Goal: Information Seeking & Learning: Understand process/instructions

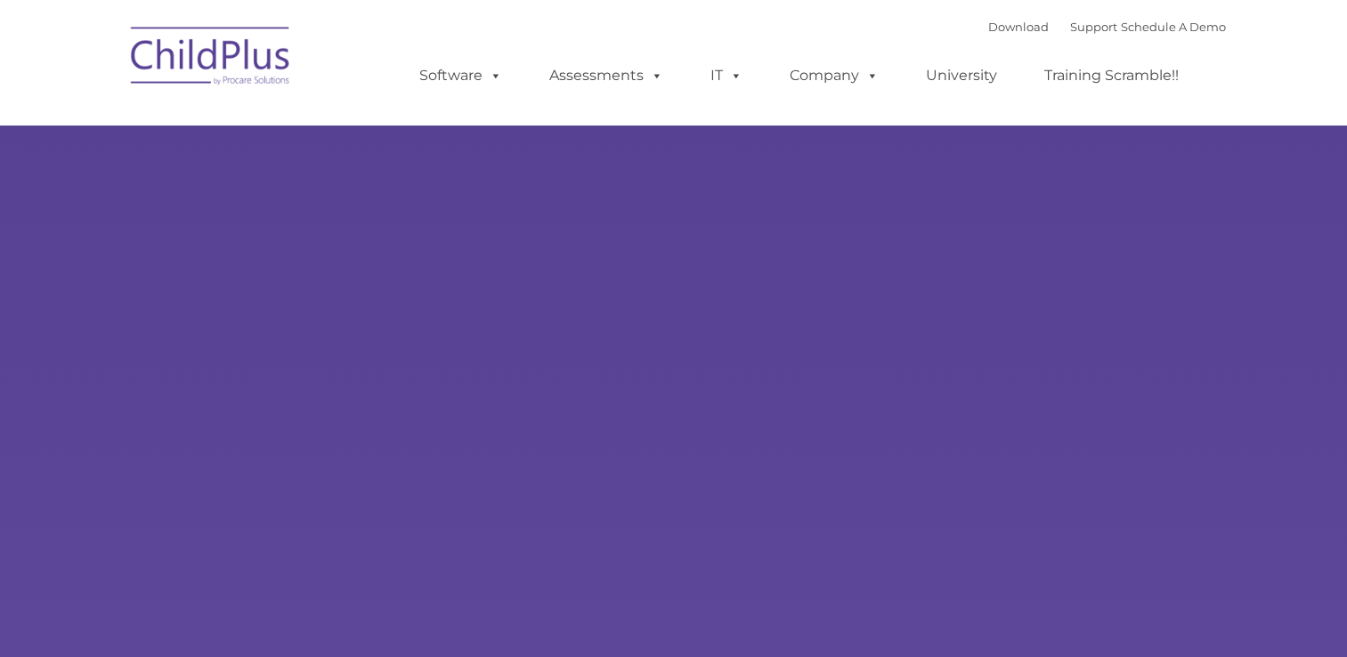
select select "MEDIUM"
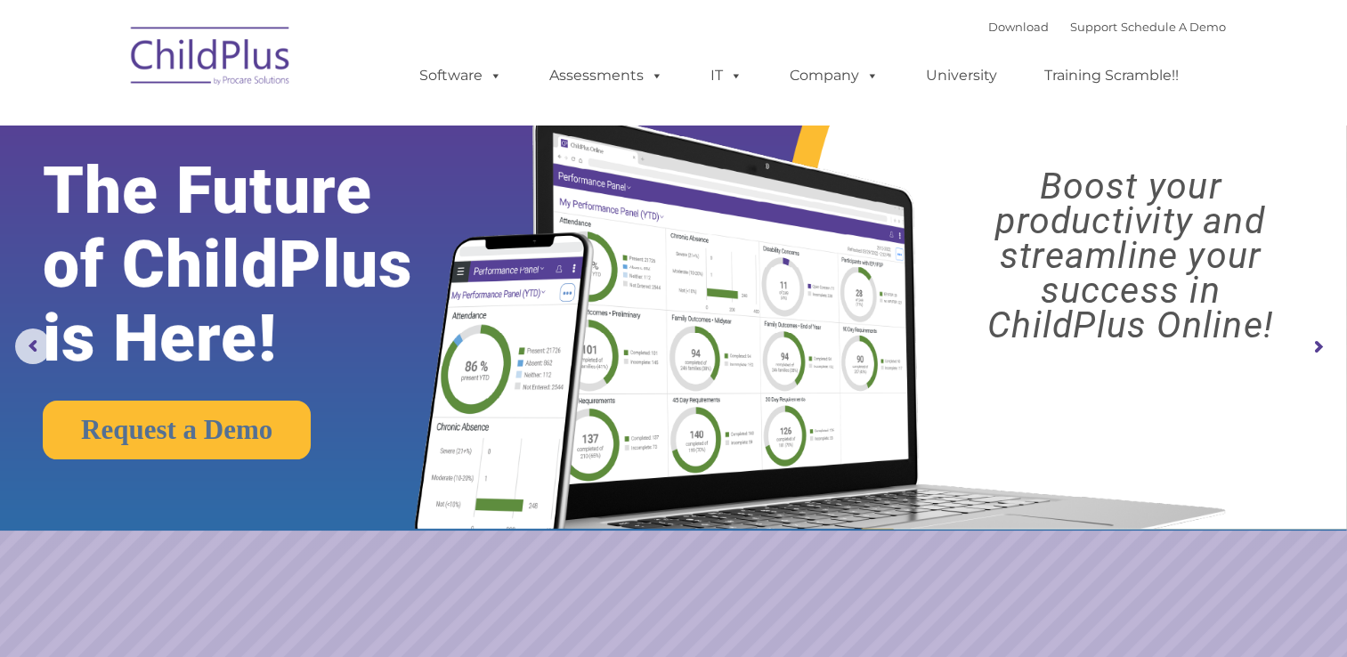
click at [1022, 175] on rs-layer "Boost your productivity and streamline your success in ChildPlus Online!" at bounding box center [1130, 256] width 400 height 174
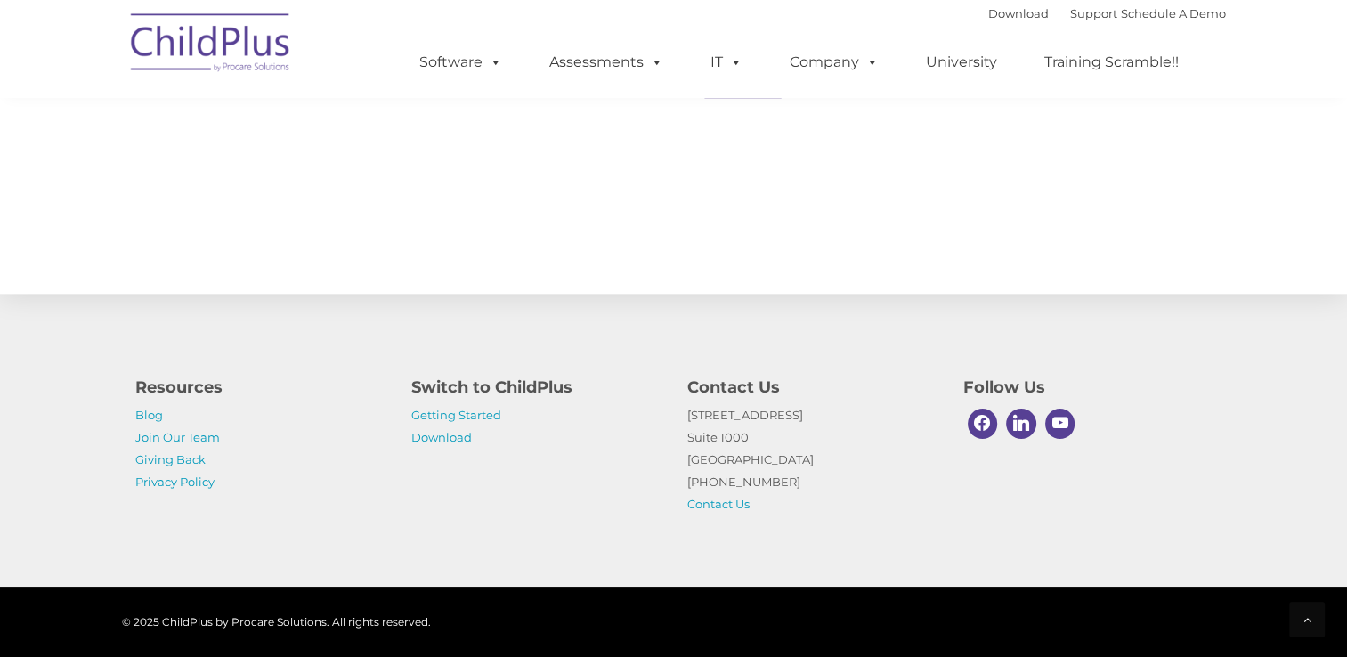
scroll to position [1951, 0]
click at [447, 435] on link "Download" at bounding box center [441, 437] width 61 height 14
click at [467, 417] on link "Getting Started" at bounding box center [456, 415] width 90 height 14
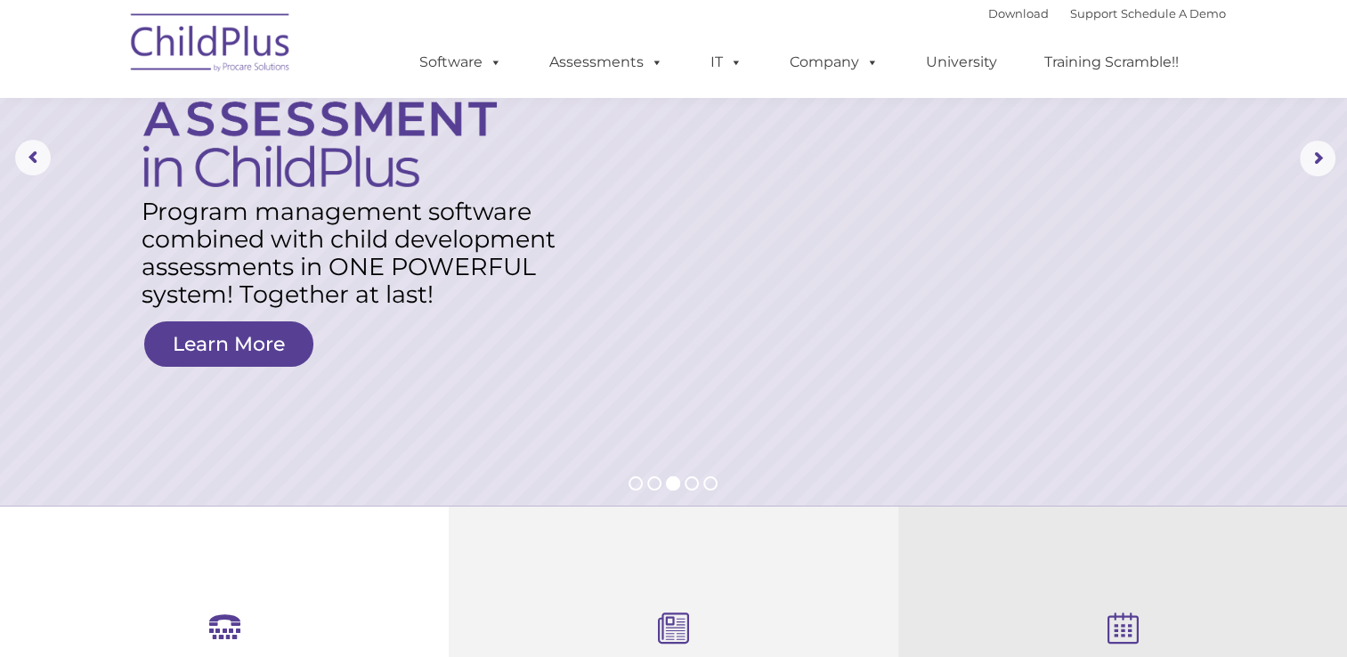
scroll to position [0, 0]
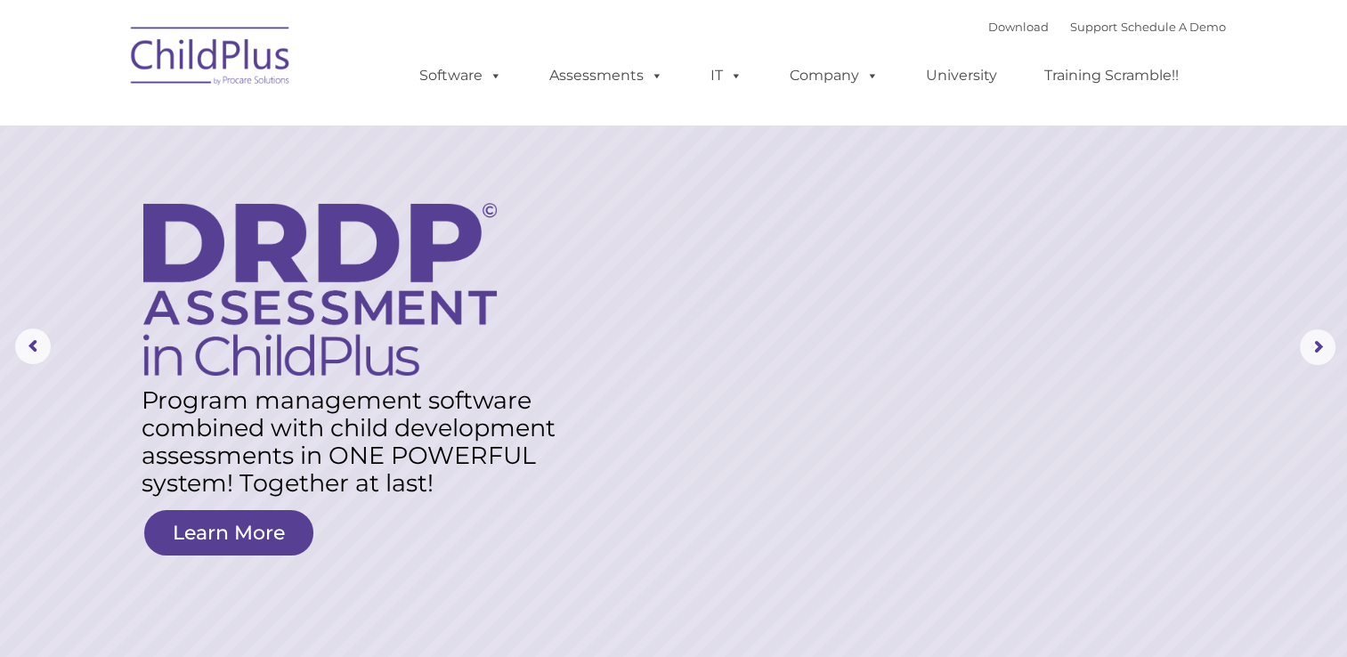
click at [882, 7] on nav "Download Support | Schedule A Demo  MENU MENU Software ChildPlus: The original…" at bounding box center [673, 62] width 1347 height 125
